Goal: Task Accomplishment & Management: Manage account settings

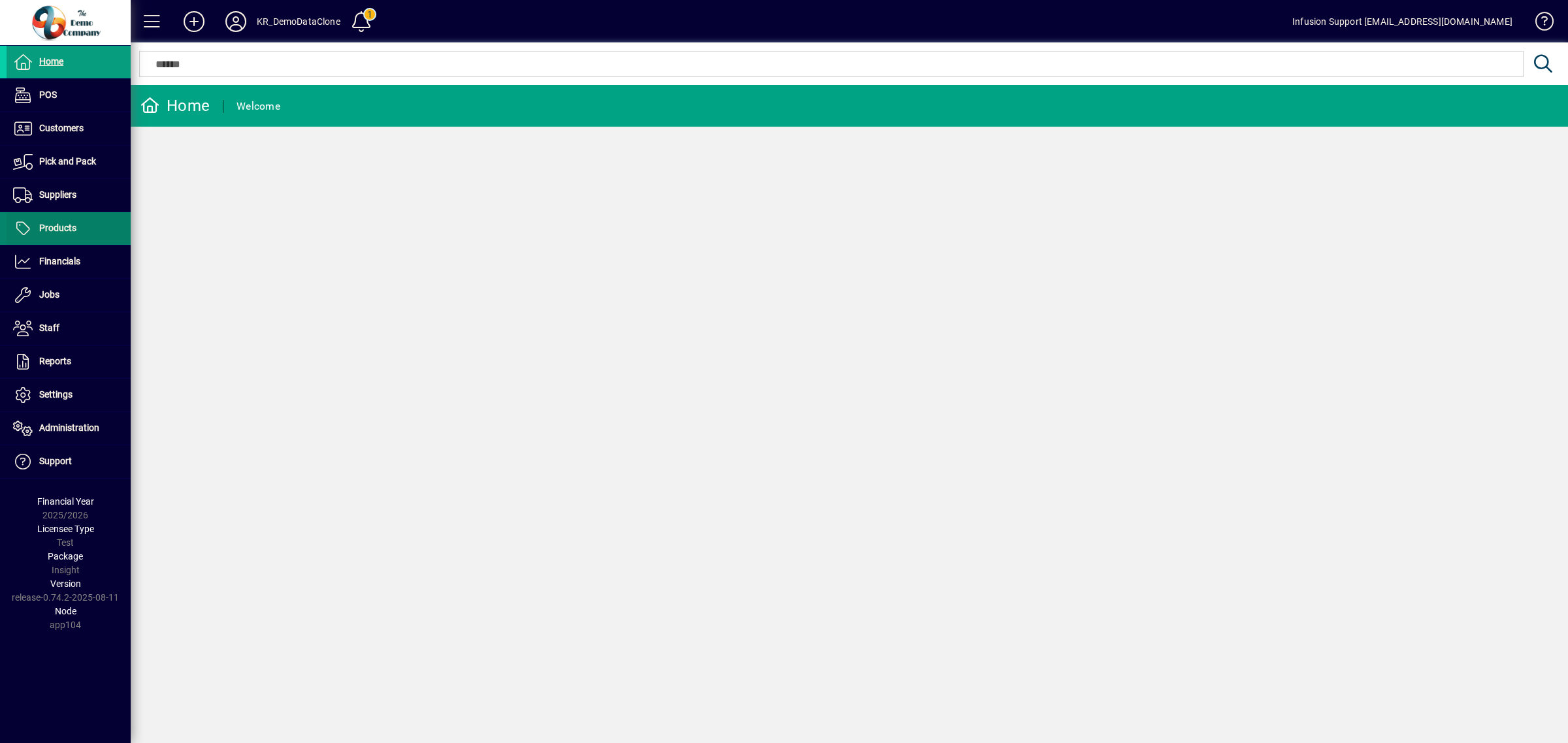
click at [55, 231] on span "Products" at bounding box center [58, 228] width 37 height 11
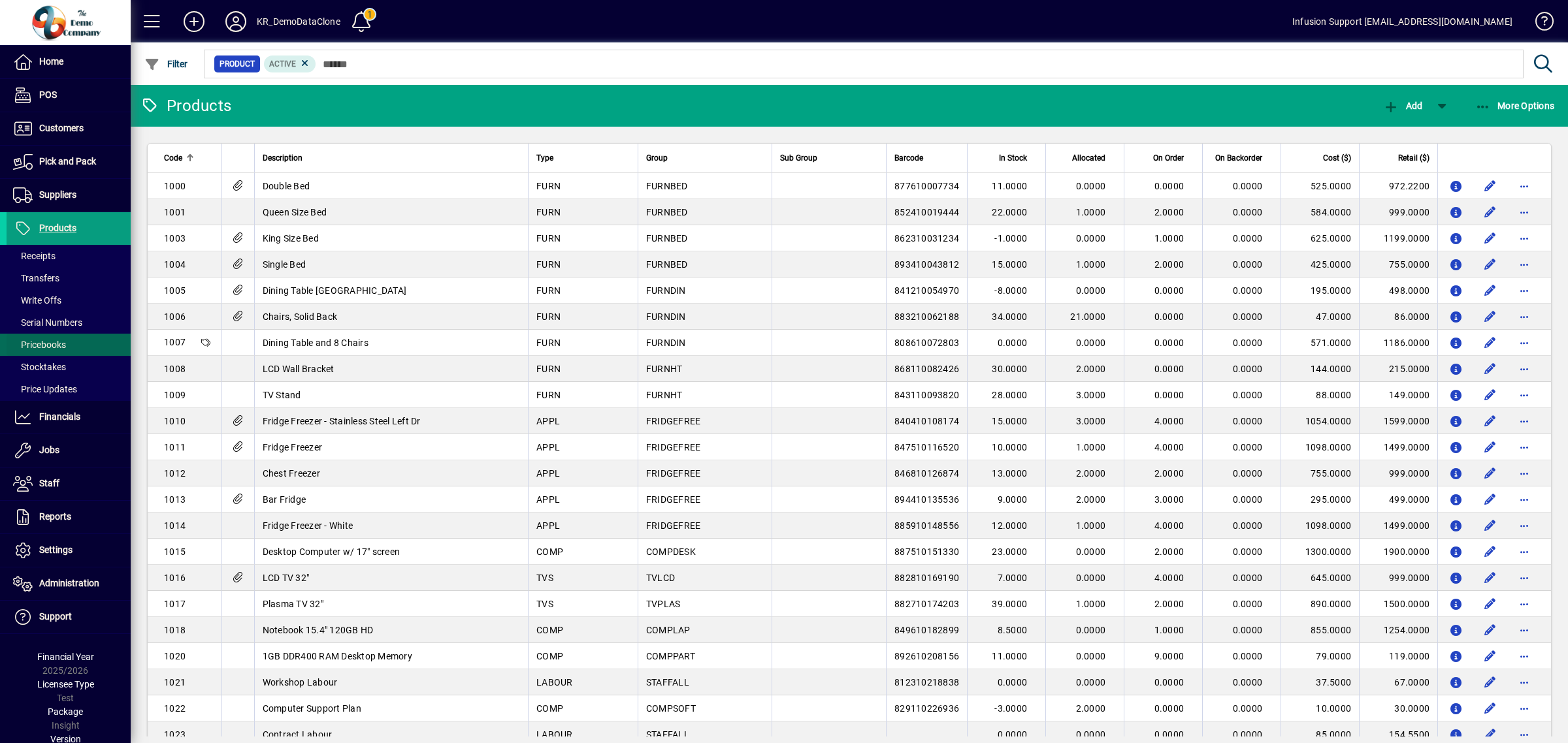
click at [71, 342] on span at bounding box center [68, 345] width 124 height 31
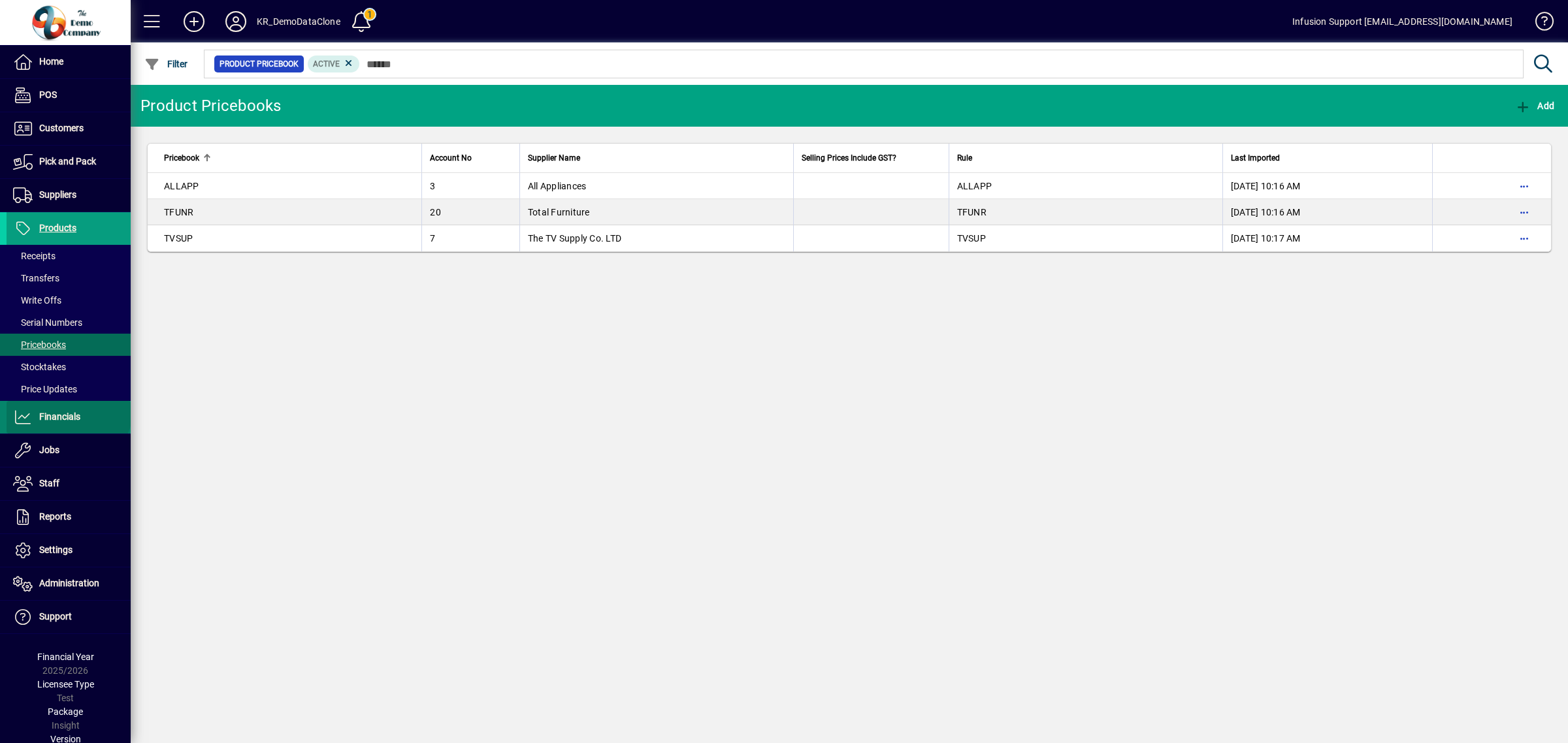
click at [68, 408] on span at bounding box center [68, 417] width 124 height 31
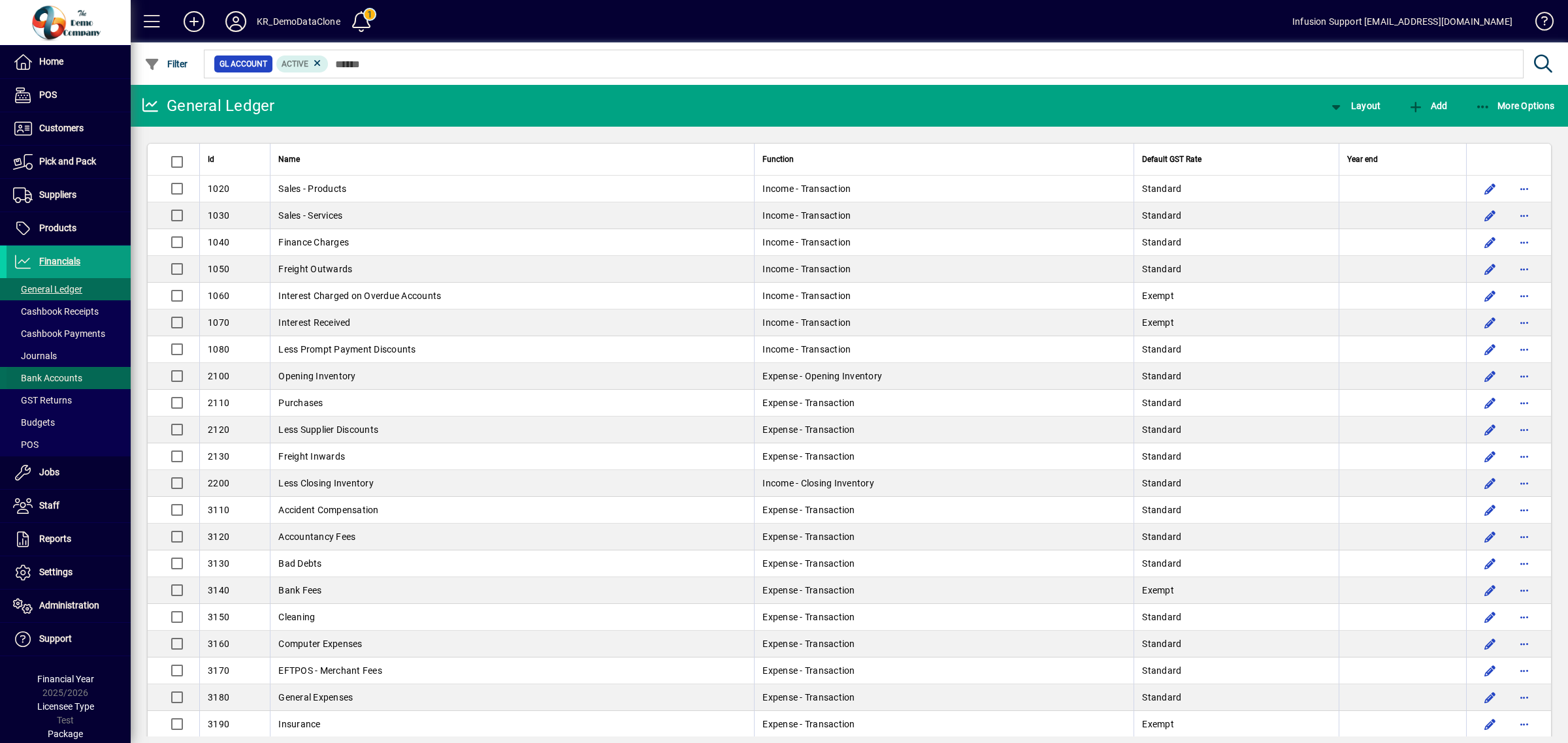
click at [67, 366] on span at bounding box center [68, 377] width 124 height 31
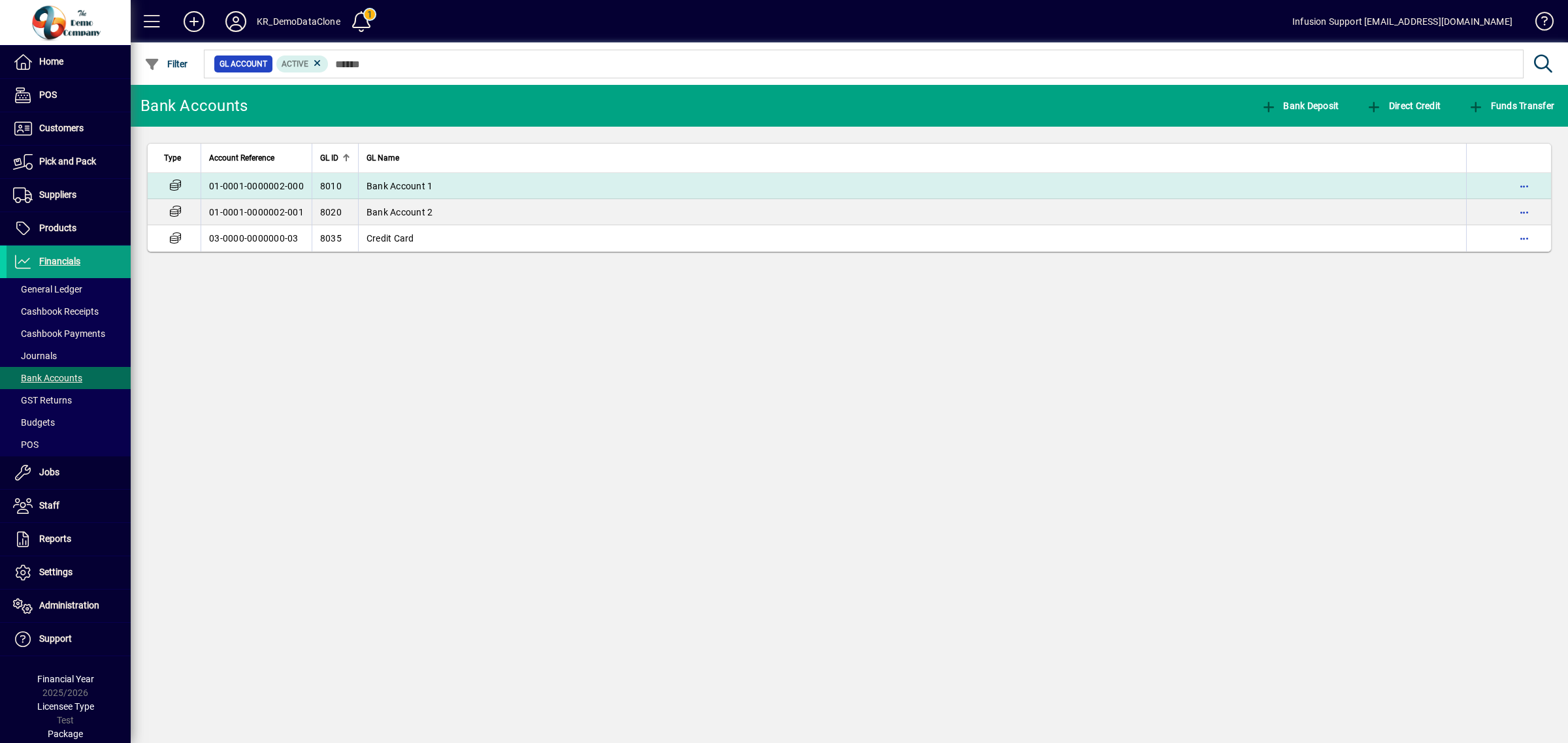
click at [510, 184] on td "Bank Account 1" at bounding box center [911, 186] width 1108 height 26
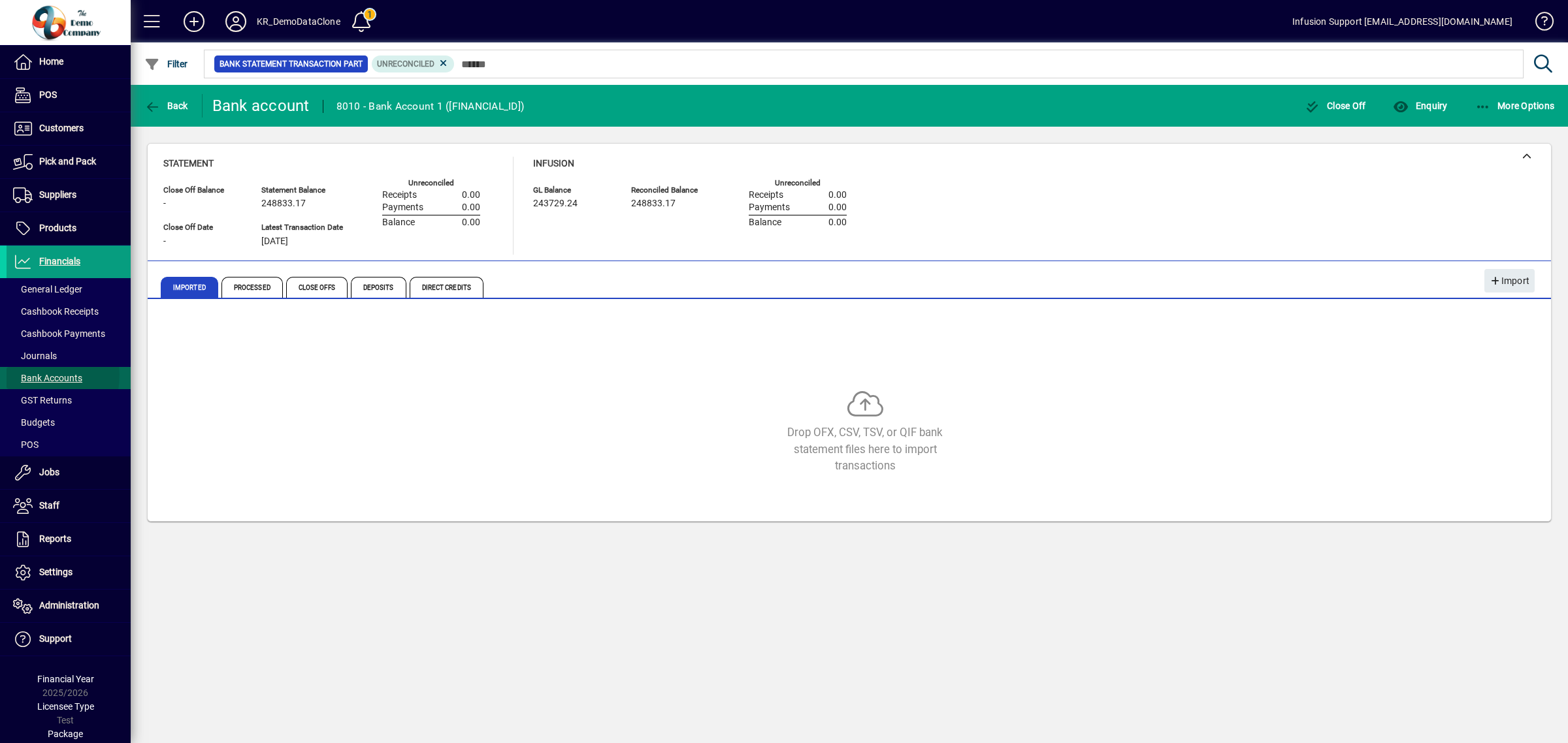
click at [25, 376] on span "Bank Accounts" at bounding box center [47, 378] width 69 height 11
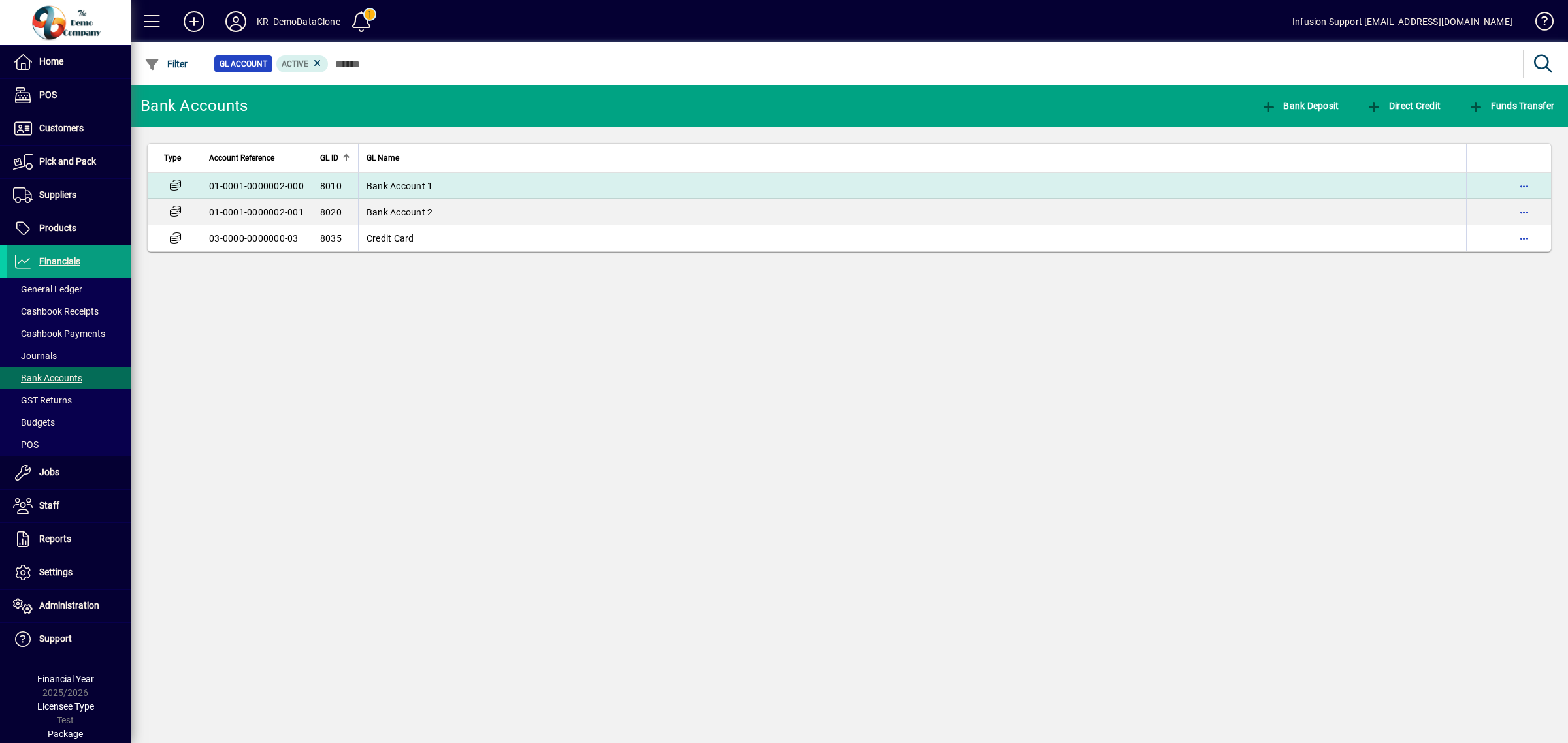
click at [268, 197] on td "01-0001-0000002-000" at bounding box center [256, 186] width 111 height 26
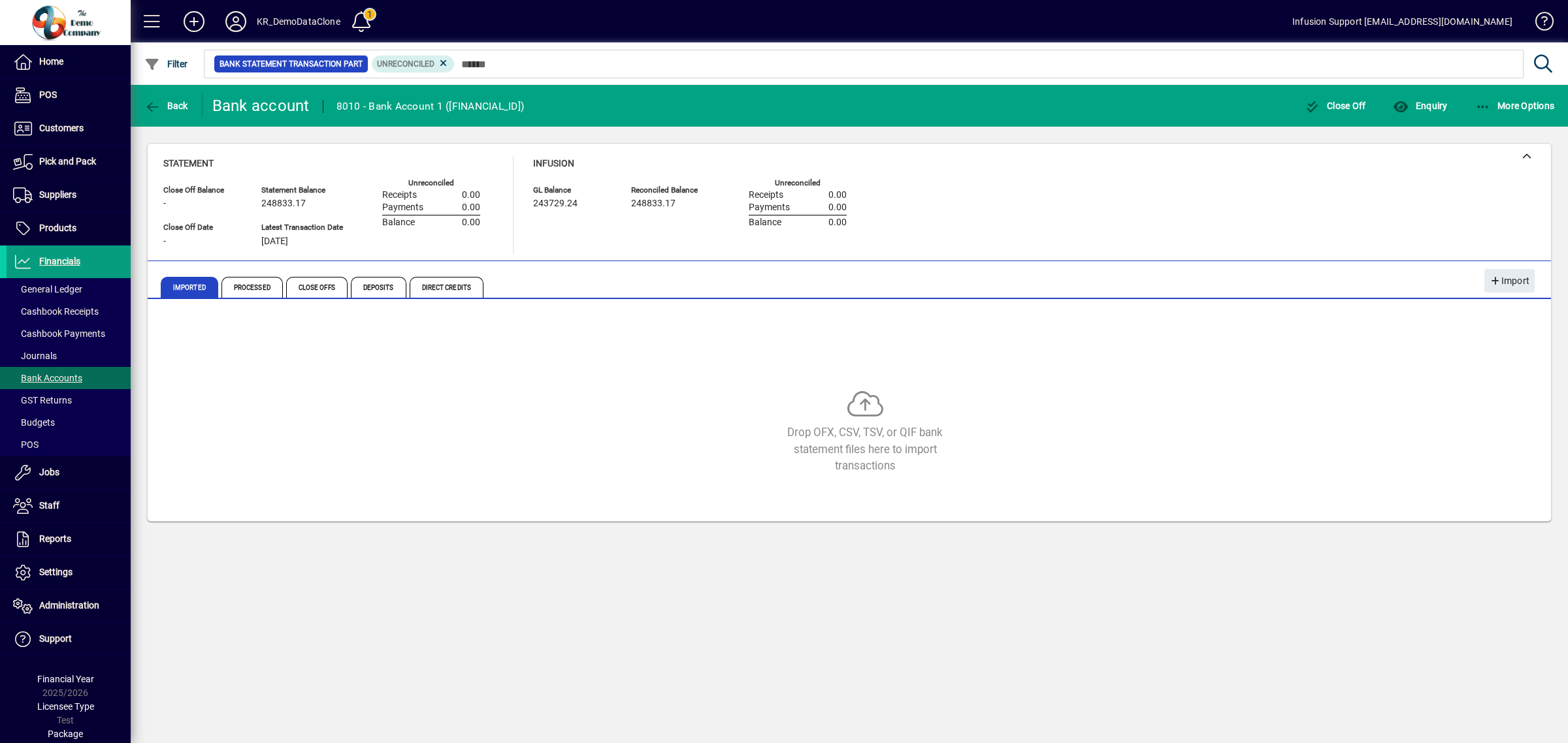
drag, startPoint x: 677, startPoint y: 353, endPoint x: 1253, endPoint y: 87, distance: 634.5
click at [938, 259] on mat-card "Close Off Balance - Statement Balance 248833.17 GL Balance 243729.24 Reconciled…" at bounding box center [850, 332] width 1405 height 379
click at [1425, 102] on span "Enquiry" at bounding box center [1419, 105] width 54 height 11
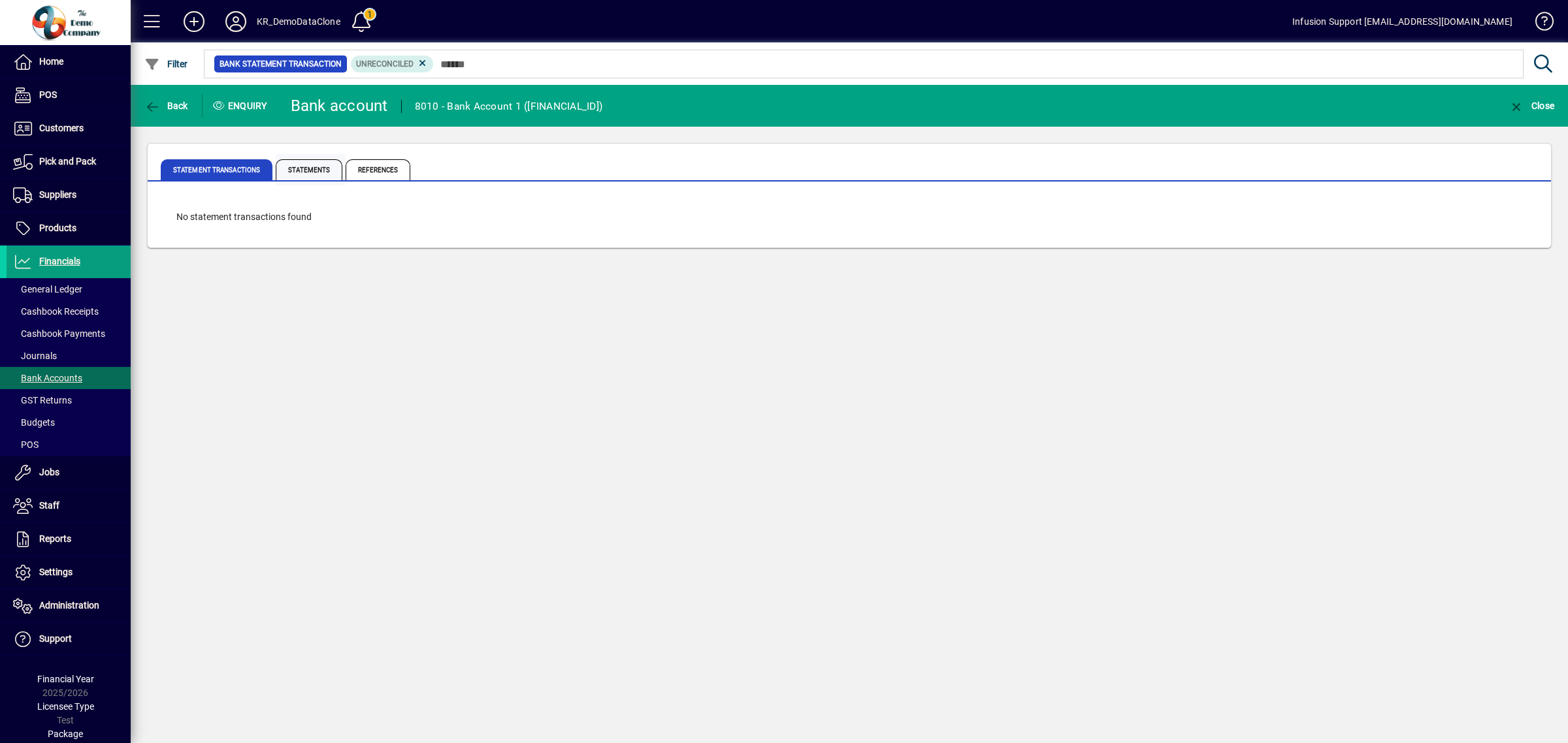
click at [314, 175] on span "Statements" at bounding box center [309, 170] width 67 height 21
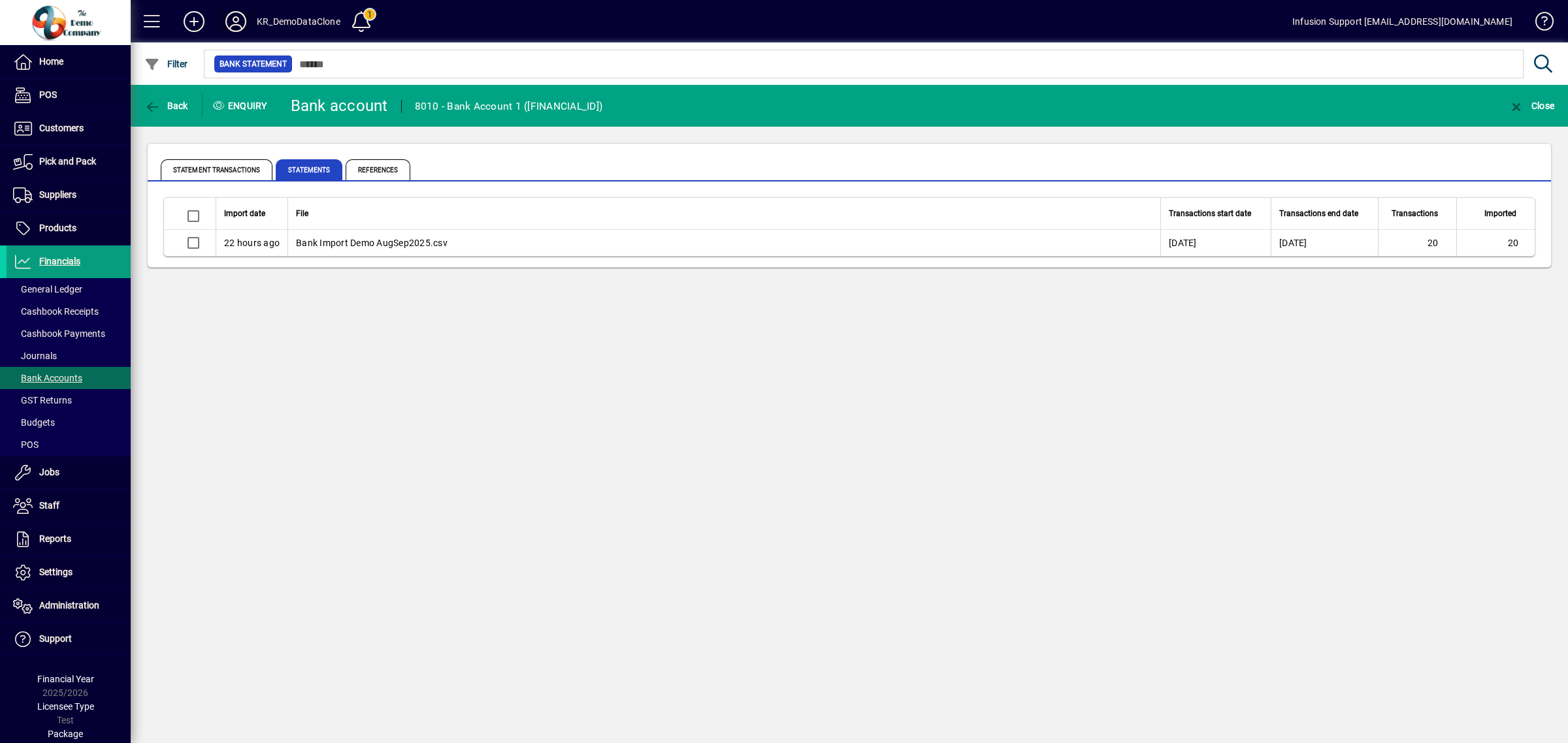
click at [242, 17] on icon at bounding box center [235, 22] width 26 height 21
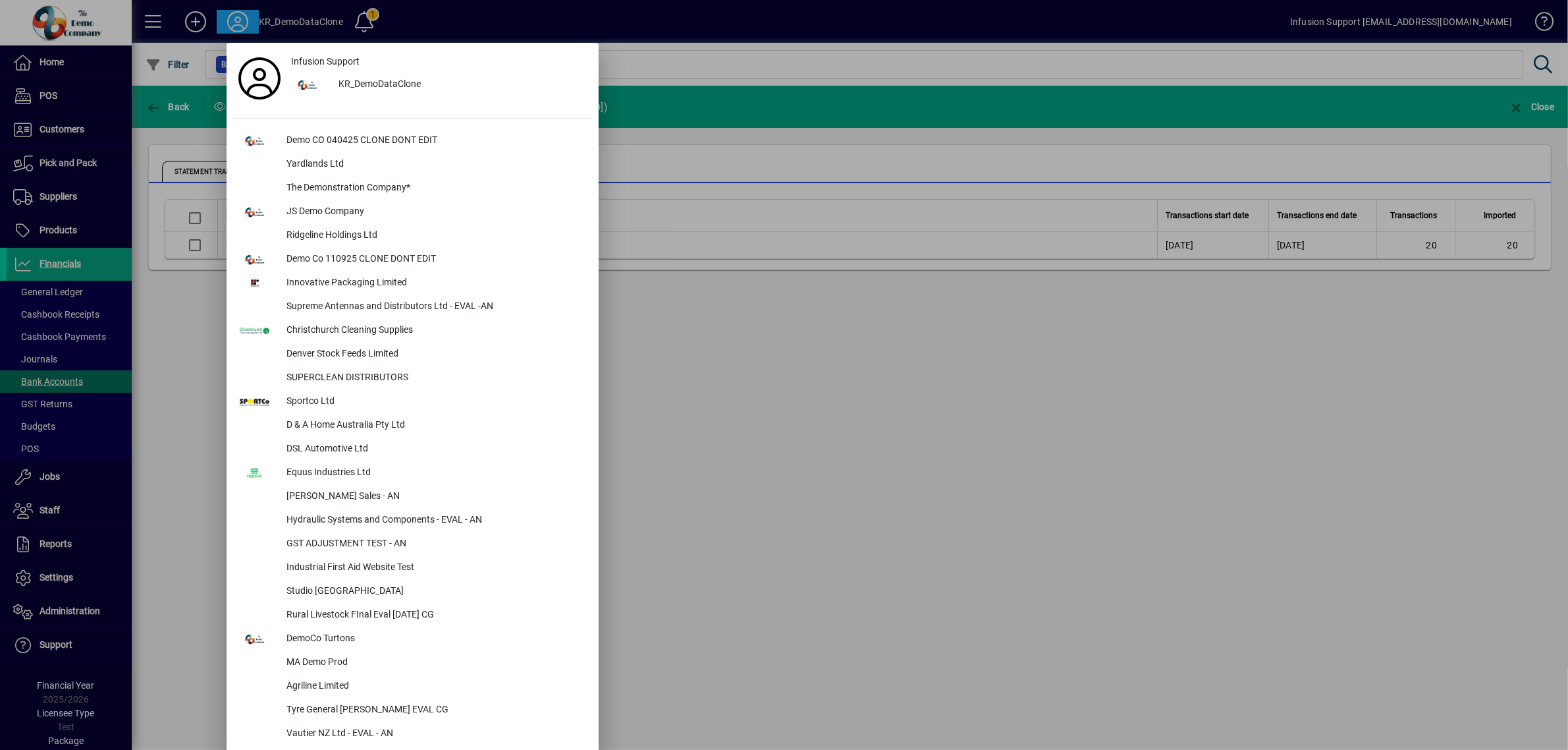
drag, startPoint x: 939, startPoint y: 561, endPoint x: 825, endPoint y: 572, distance: 114.5
click at [936, 561] on div at bounding box center [784, 375] width 1568 height 750
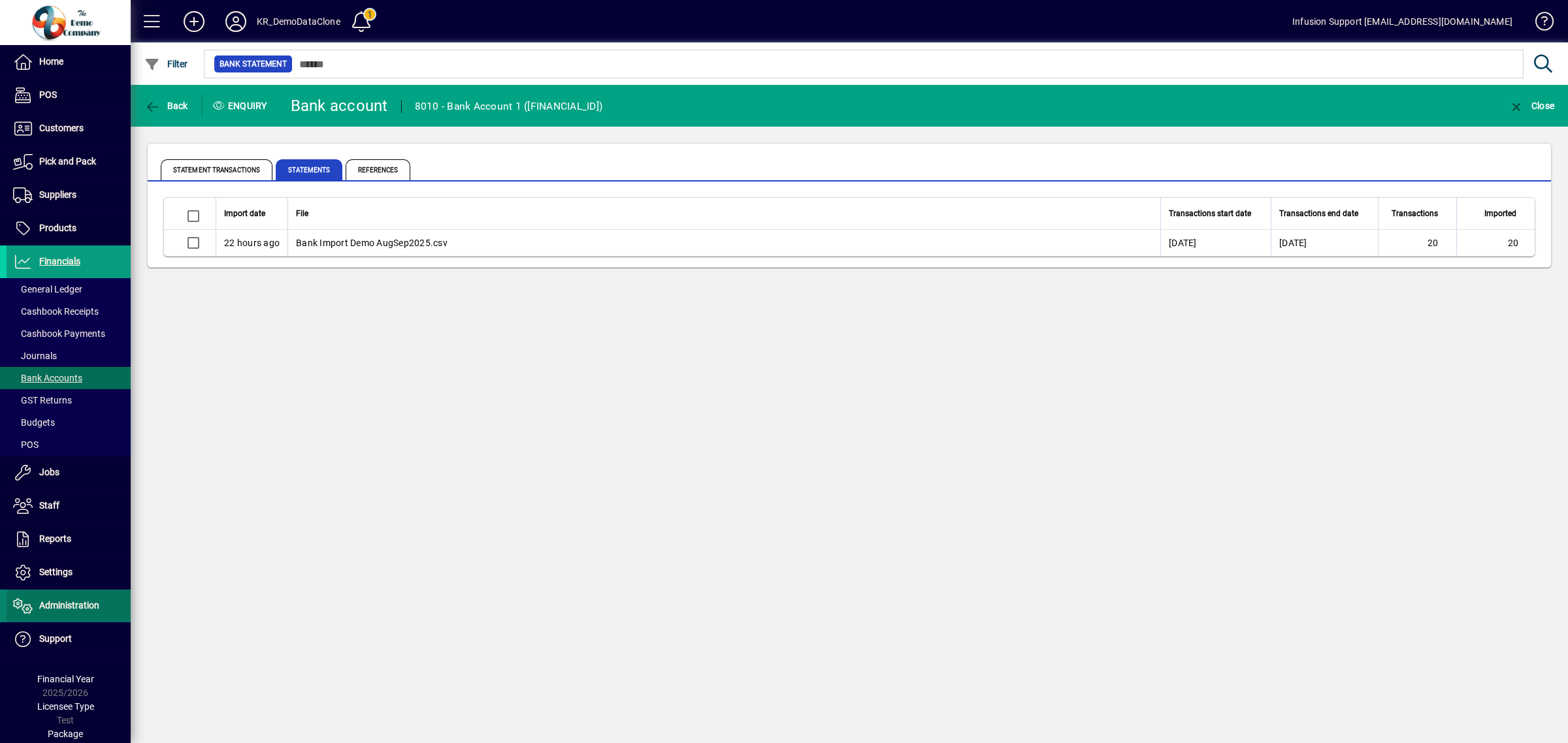
click at [70, 602] on span "Administration" at bounding box center [69, 606] width 60 height 11
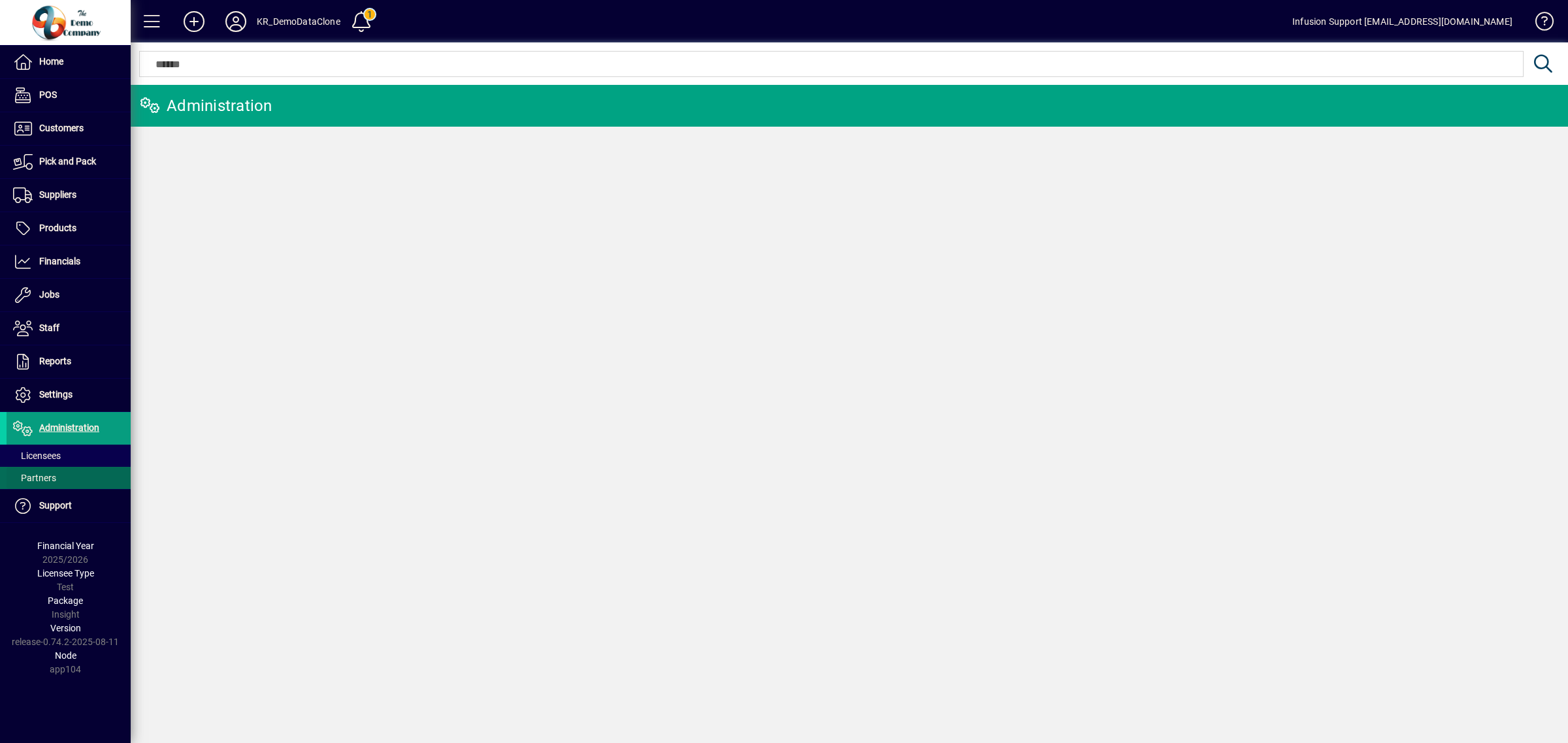
click at [63, 465] on span at bounding box center [68, 477] width 124 height 31
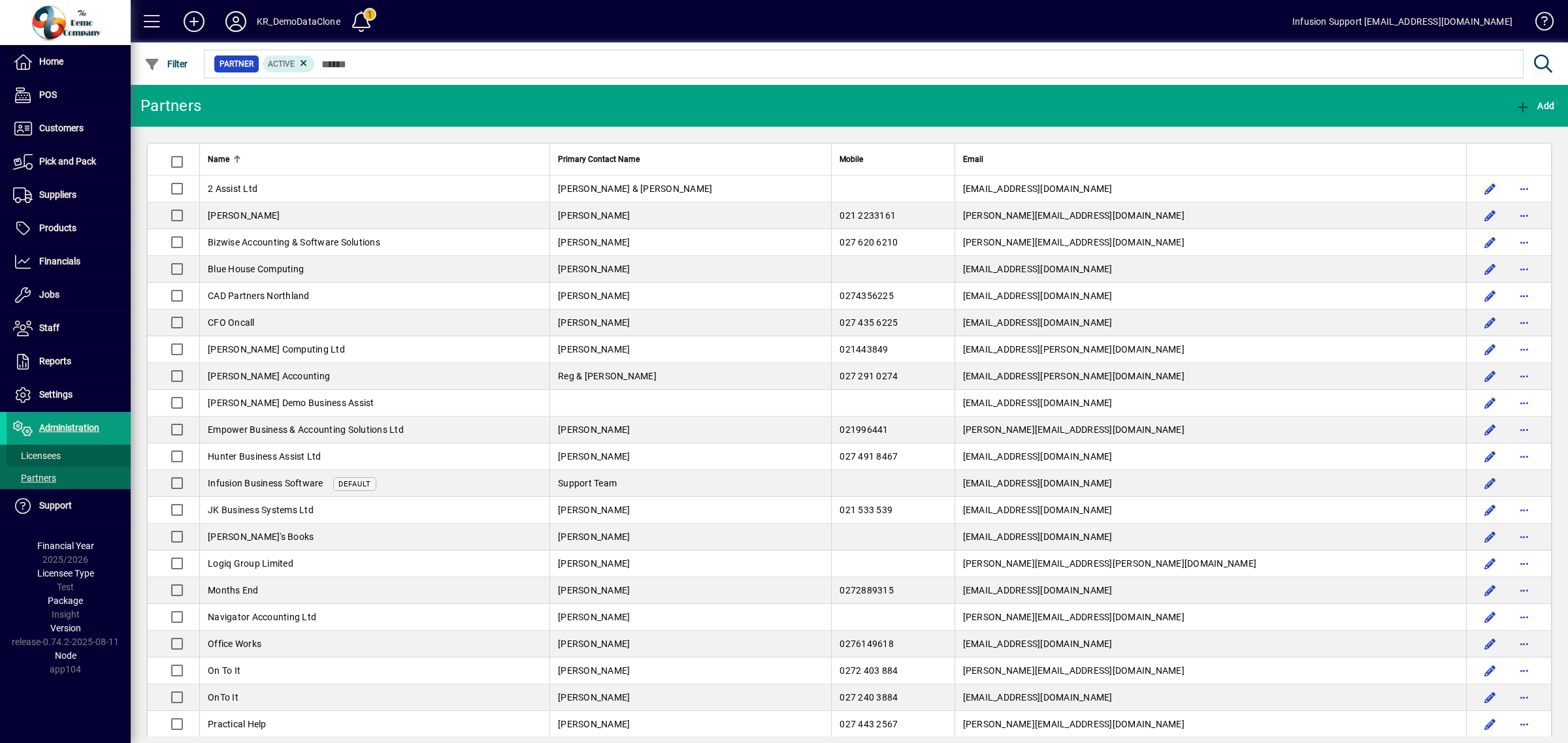
click at [70, 458] on span at bounding box center [68, 455] width 124 height 31
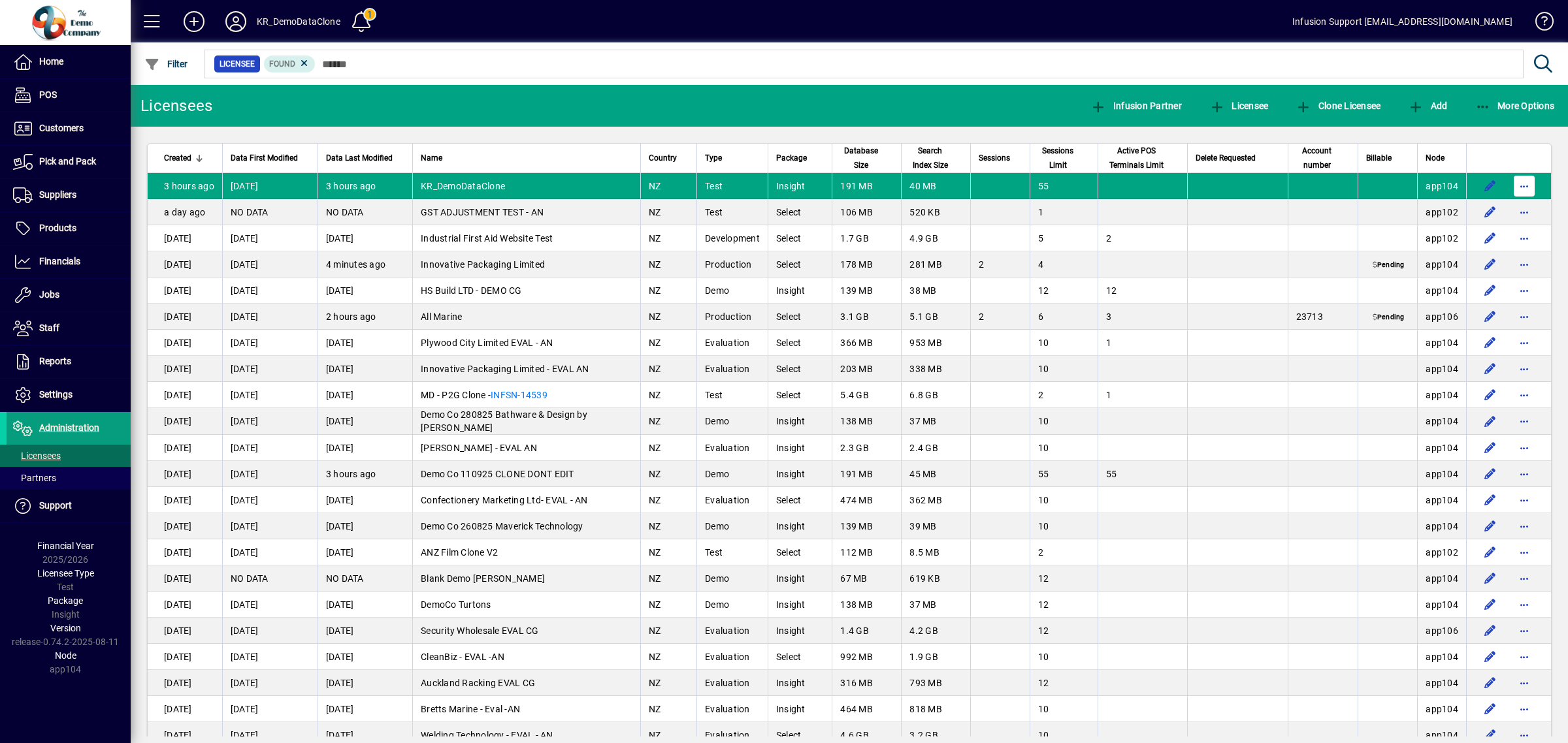
click at [1521, 184] on span "button" at bounding box center [1524, 186] width 31 height 31
click at [367, 66] on div at bounding box center [784, 371] width 1568 height 743
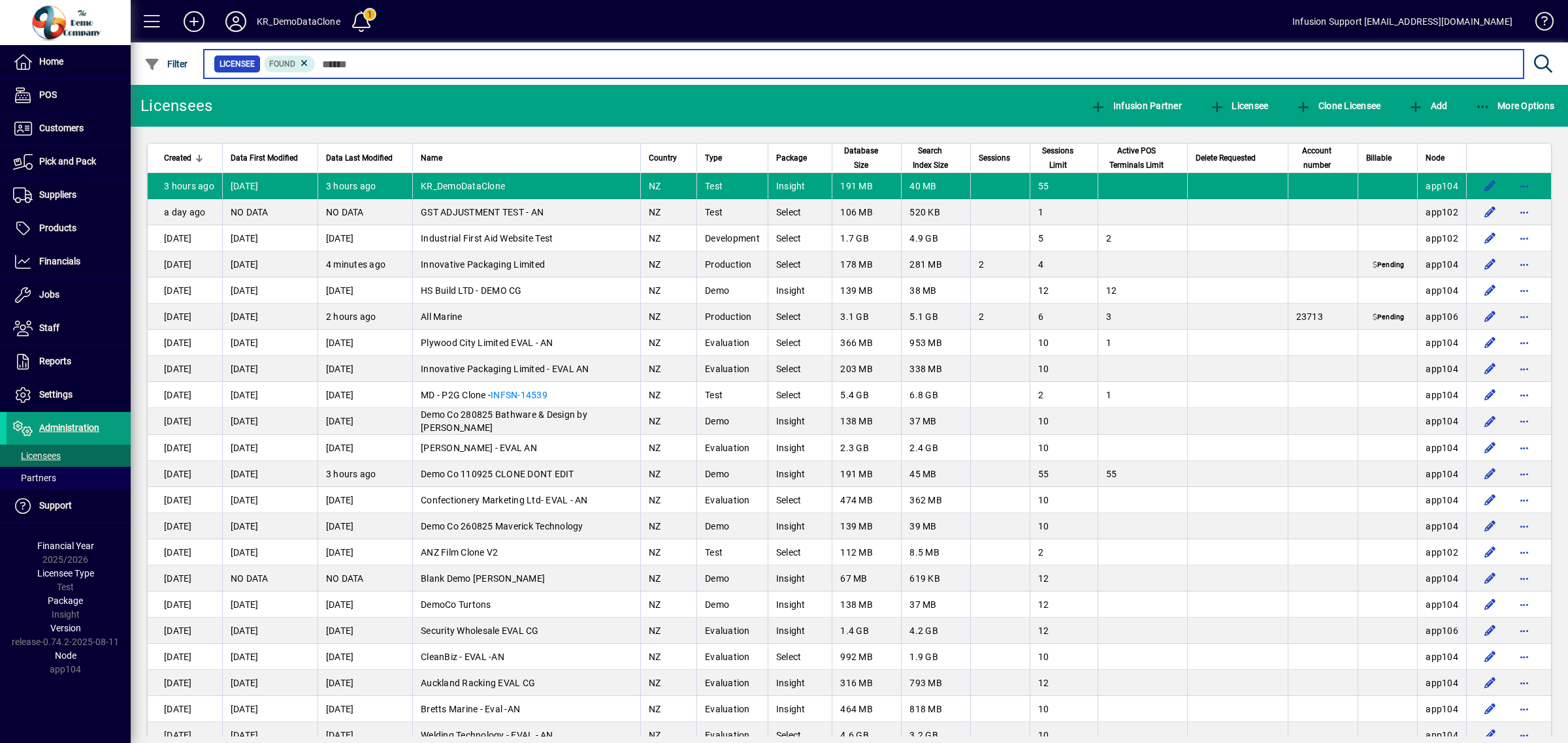
click at [367, 63] on input "text" at bounding box center [914, 64] width 1197 height 18
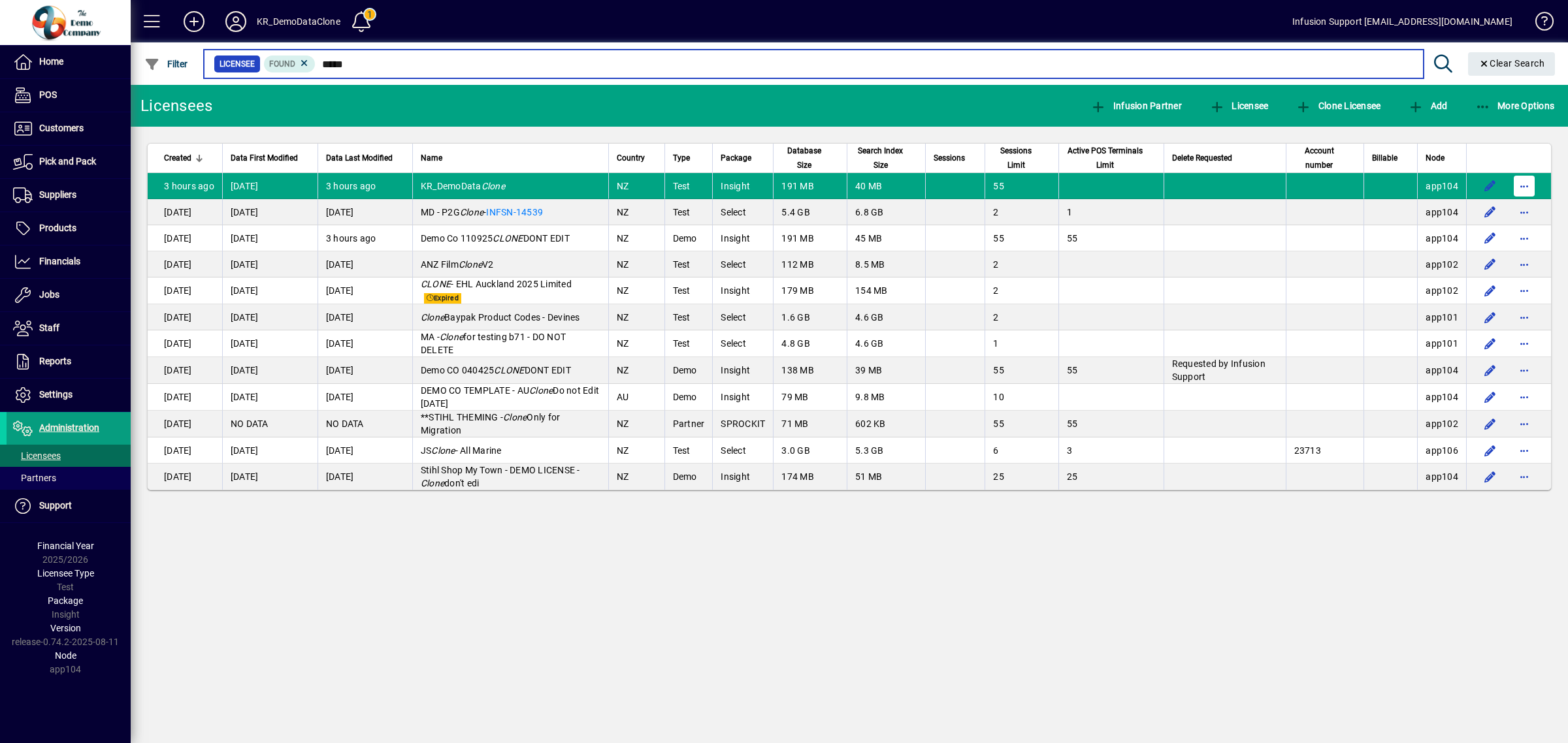
type input "*****"
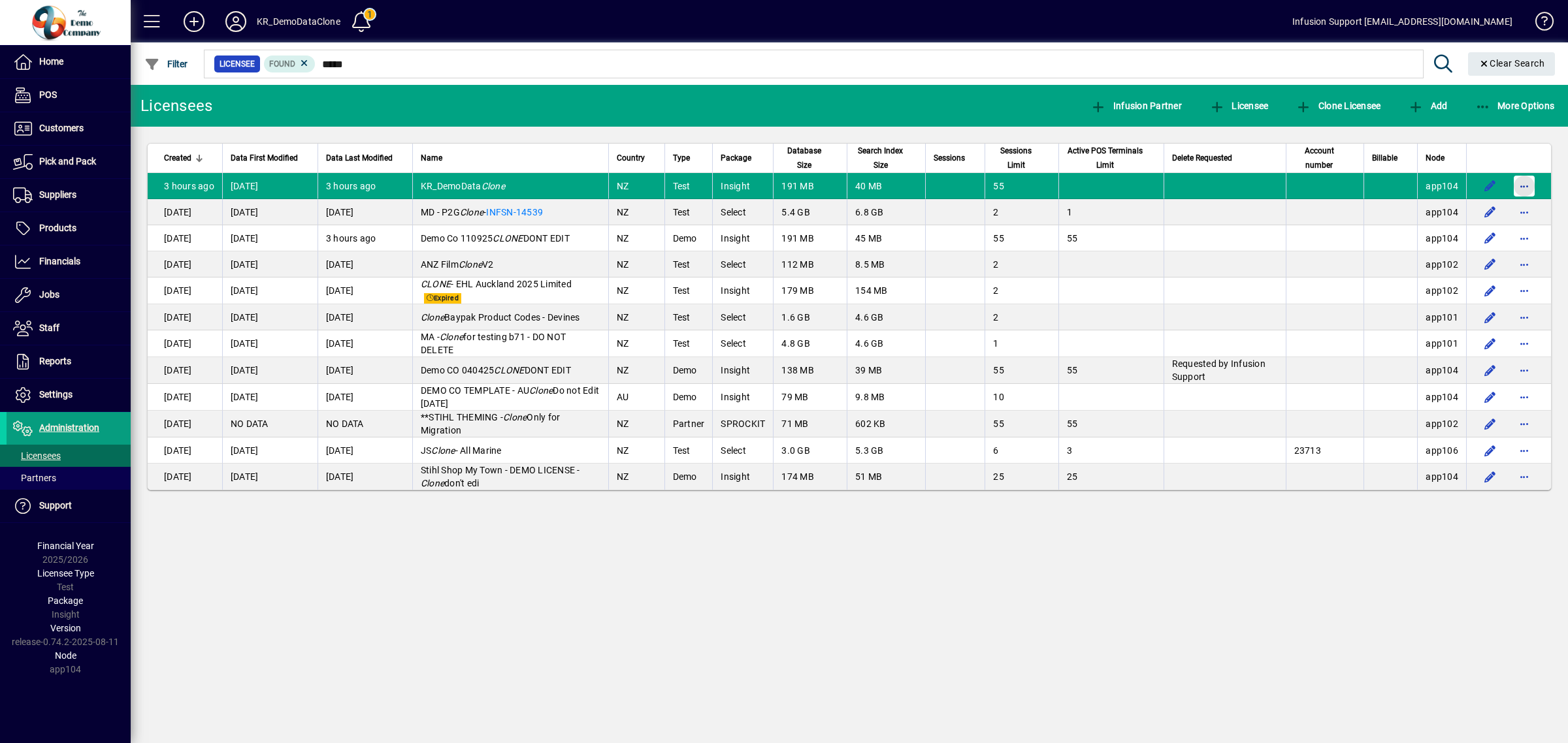
click at [1522, 181] on span "button" at bounding box center [1524, 186] width 31 height 31
click at [1448, 209] on span "Request licensee be deleted" at bounding box center [1456, 214] width 136 height 16
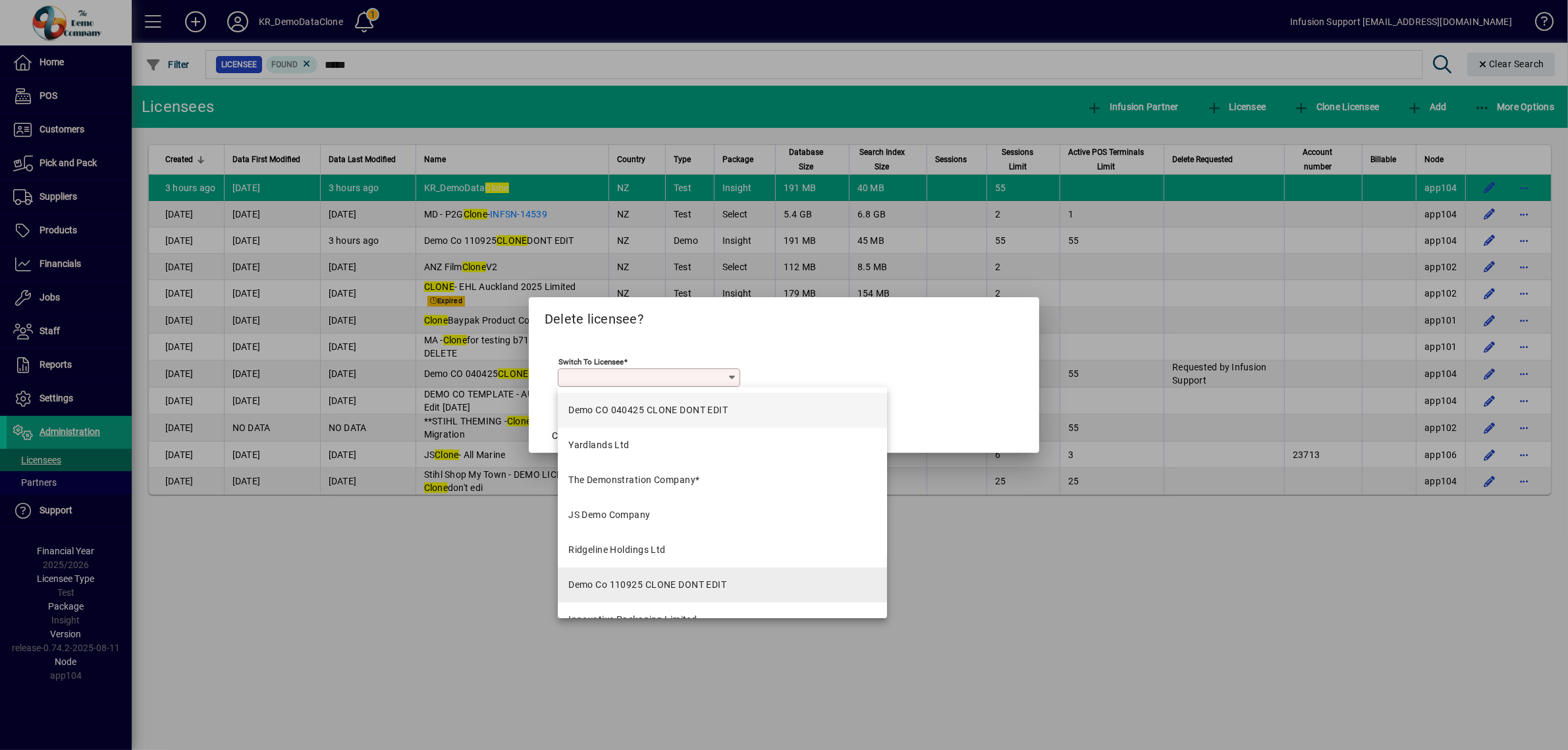
click at [644, 578] on div "Demo Co 110925 CLONE DONT EDIT" at bounding box center [647, 585] width 158 height 14
type input "**********"
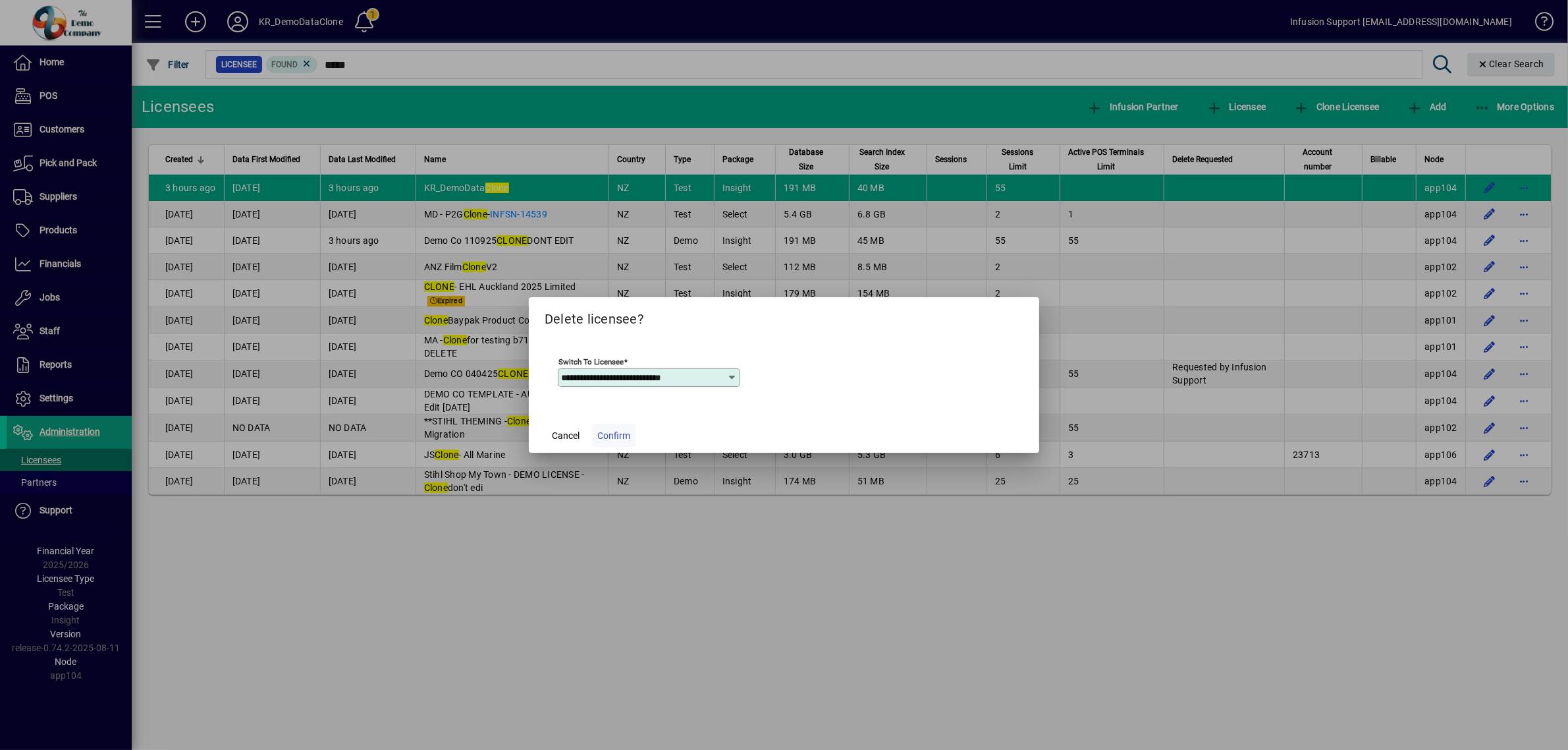
click at [616, 431] on span "Confirm" at bounding box center [613, 436] width 33 height 14
